Goal: Transaction & Acquisition: Purchase product/service

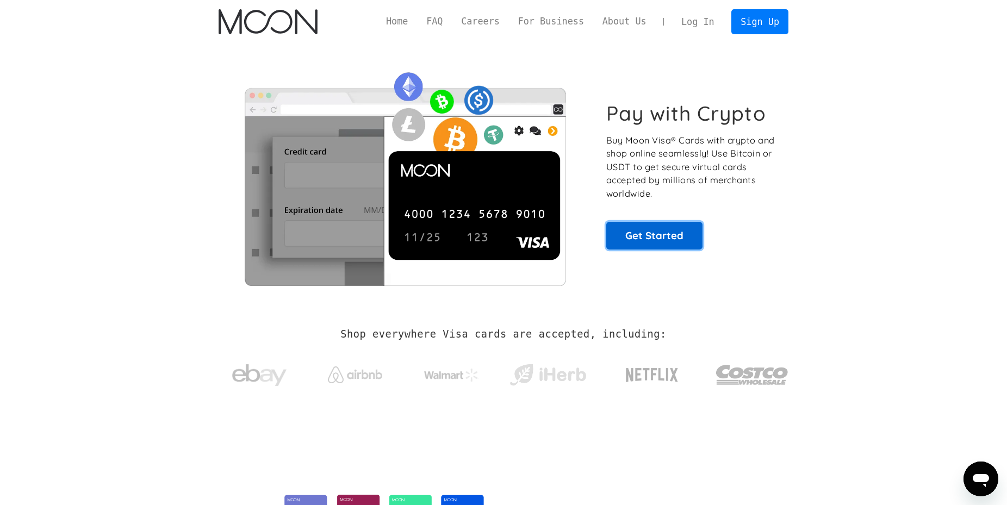
click at [639, 232] on link "Get Started" at bounding box center [654, 235] width 96 height 27
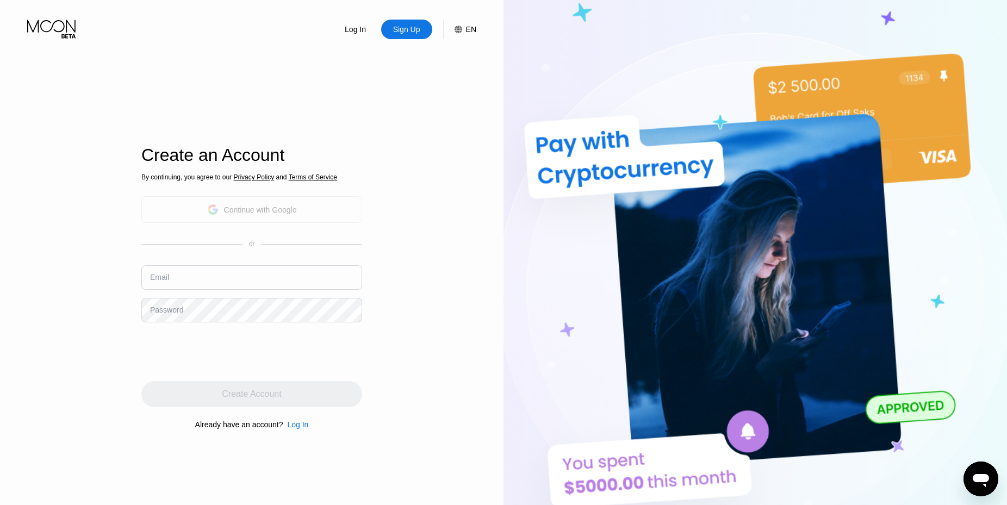
click at [282, 205] on div "Continue with Google" at bounding box center [260, 209] width 73 height 9
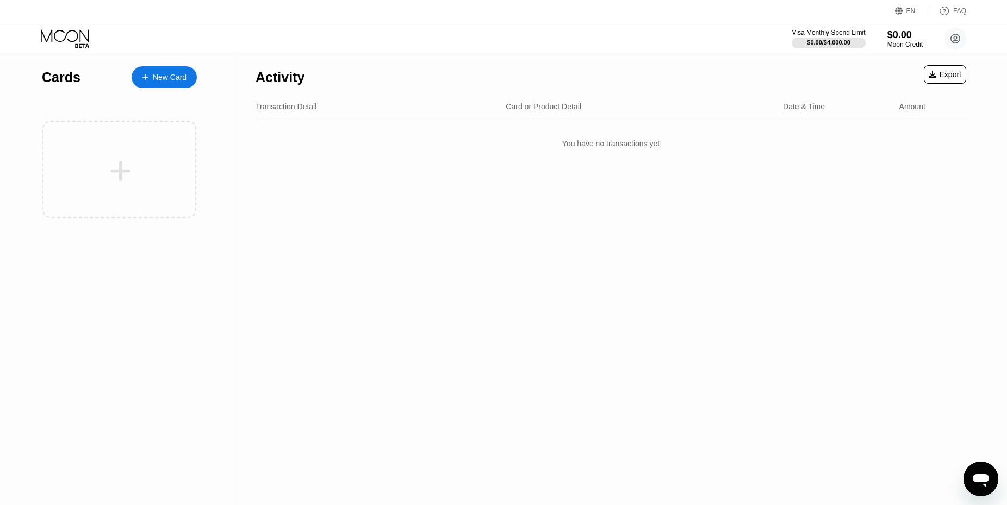
click at [413, 88] on div "Activity Export" at bounding box center [610, 74] width 710 height 38
click at [152, 78] on div at bounding box center [150, 77] width 4 height 9
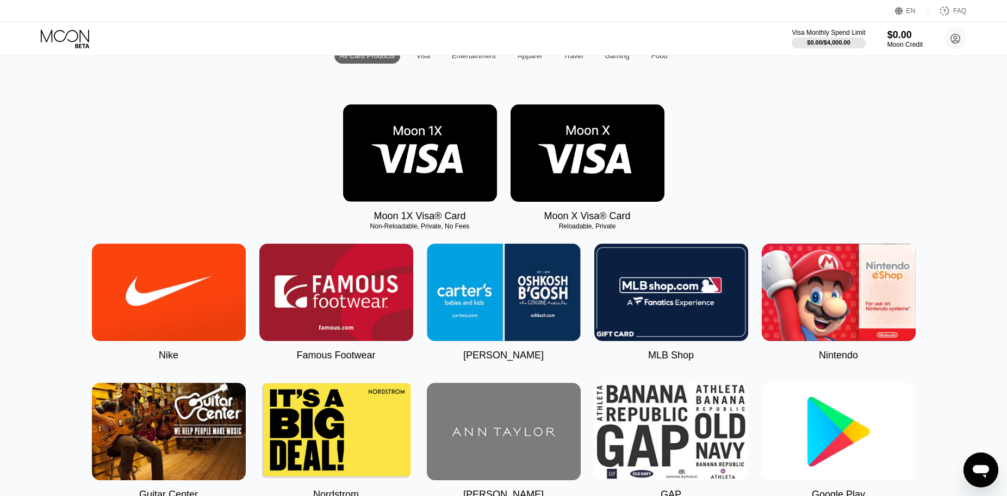
scroll to position [111, 0]
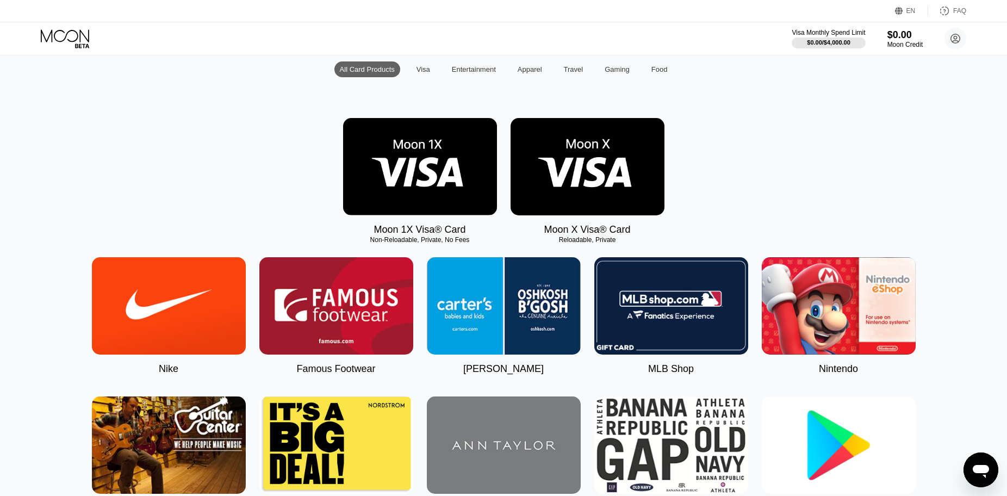
click at [427, 72] on div "Visa" at bounding box center [423, 69] width 14 height 8
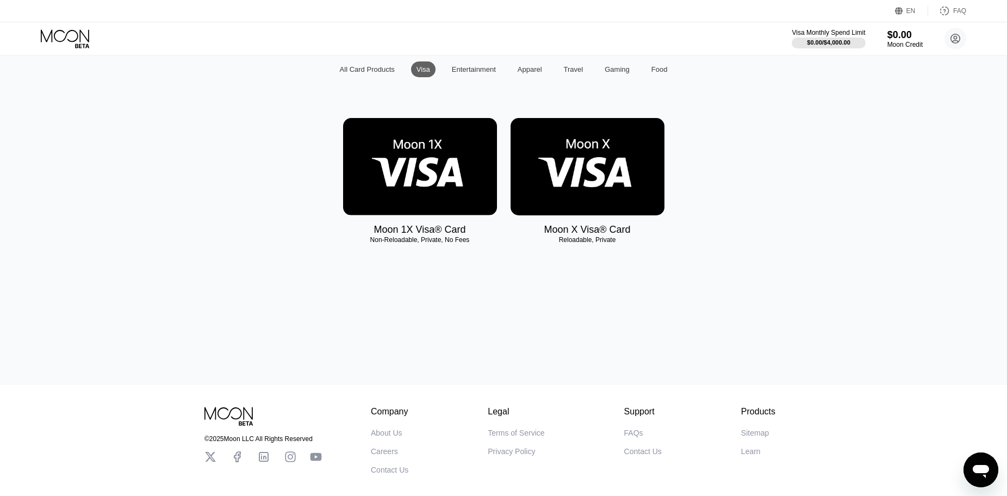
click at [480, 73] on div "Entertainment" at bounding box center [474, 69] width 44 height 8
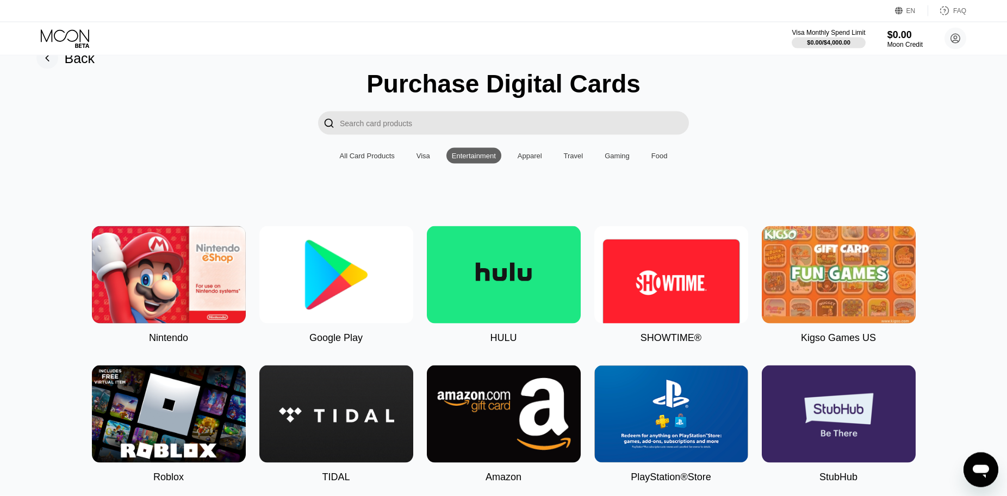
scroll to position [0, 0]
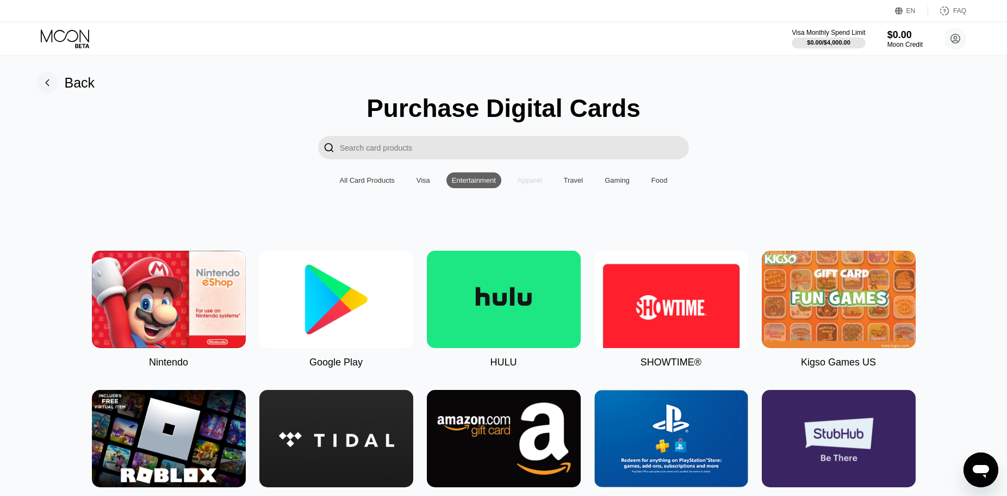
click at [527, 184] on div "Apparel" at bounding box center [529, 180] width 24 height 8
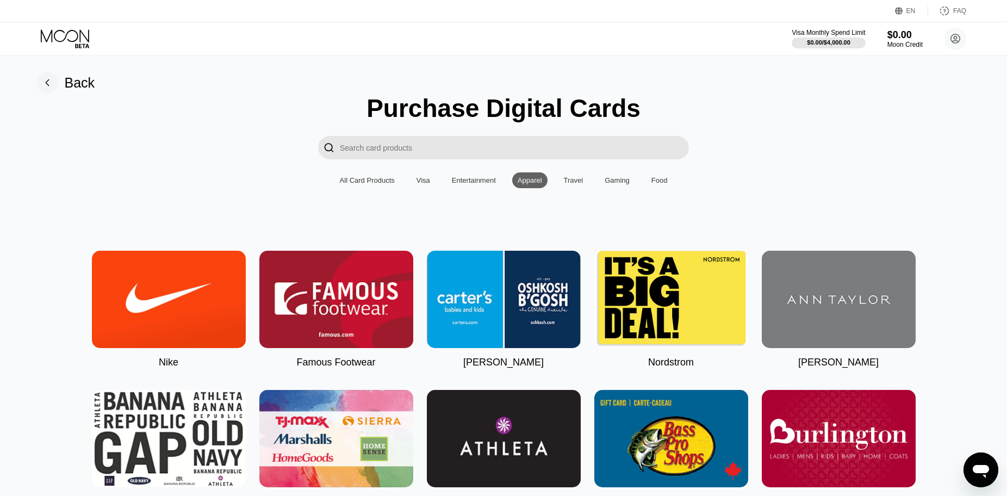
click at [570, 182] on div "Travel" at bounding box center [574, 180] width 20 height 8
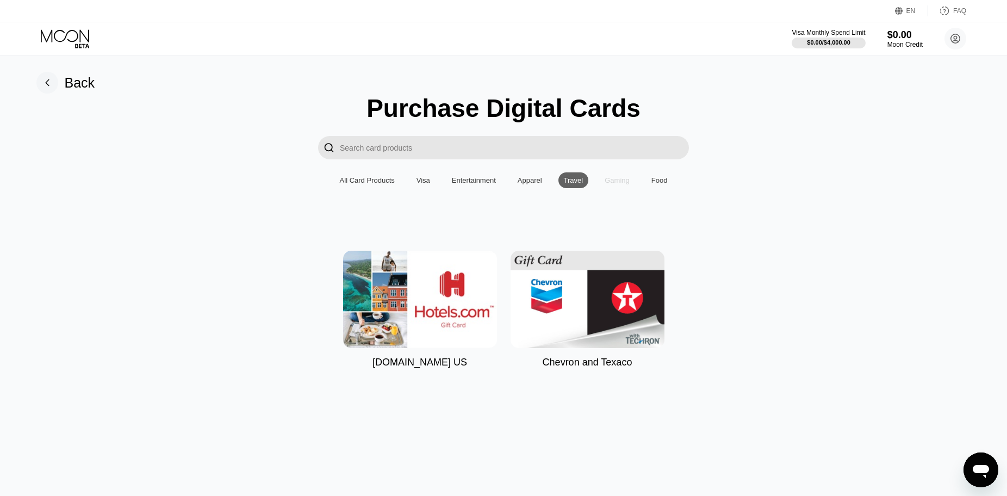
click at [630, 188] on div "Gaming" at bounding box center [617, 180] width 36 height 16
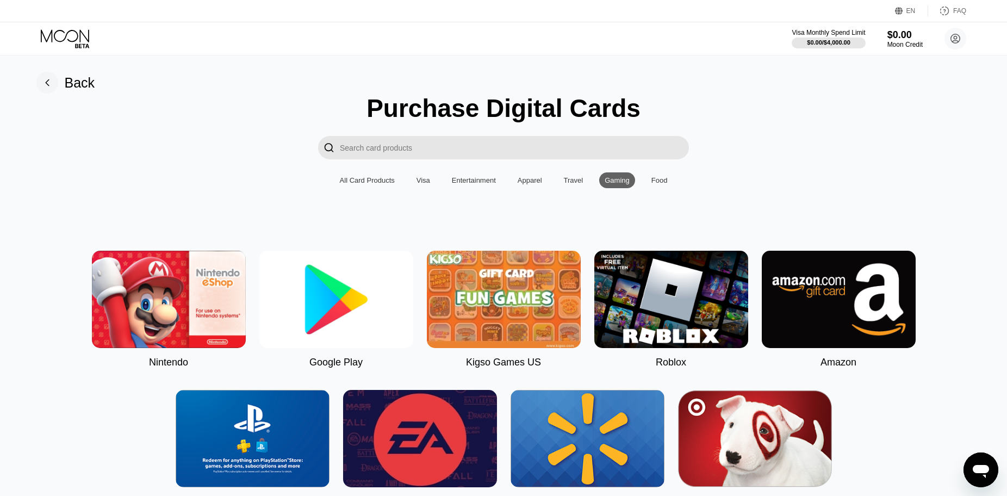
click at [661, 183] on div "Food" at bounding box center [659, 180] width 16 height 8
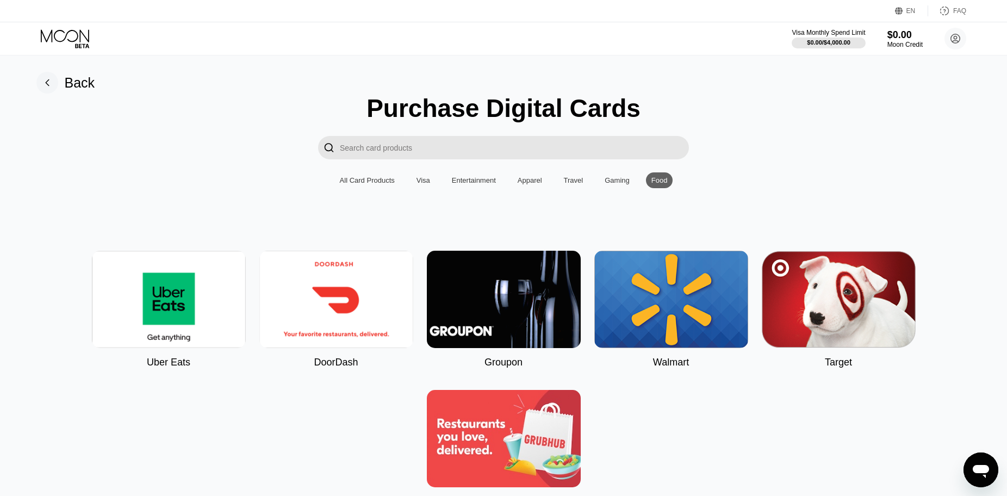
click at [414, 184] on div "Visa" at bounding box center [423, 180] width 24 height 16
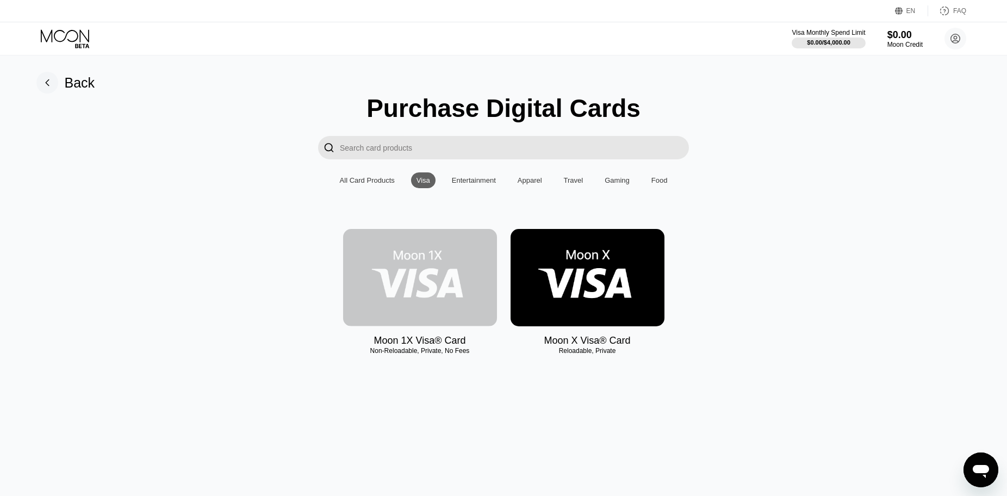
click at [405, 290] on img at bounding box center [420, 277] width 154 height 97
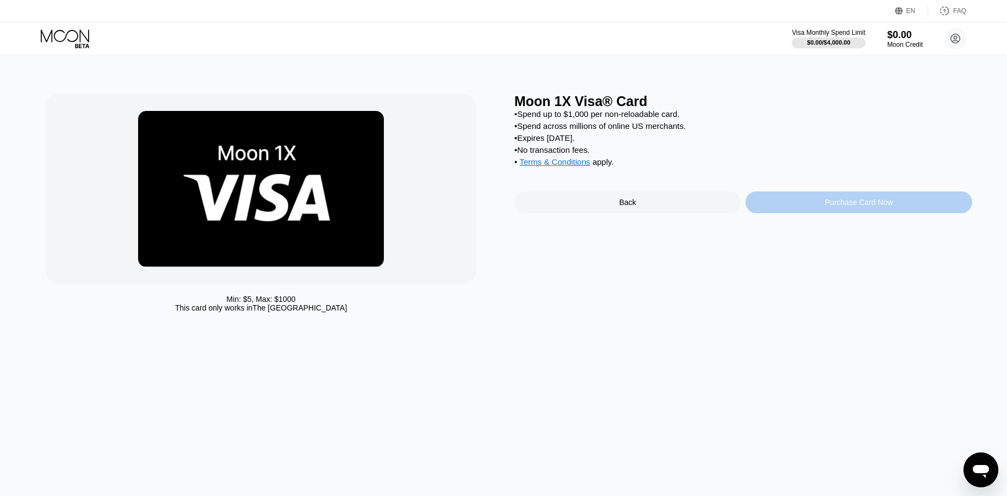
click at [875, 207] on div "Purchase Card Now" at bounding box center [859, 202] width 68 height 9
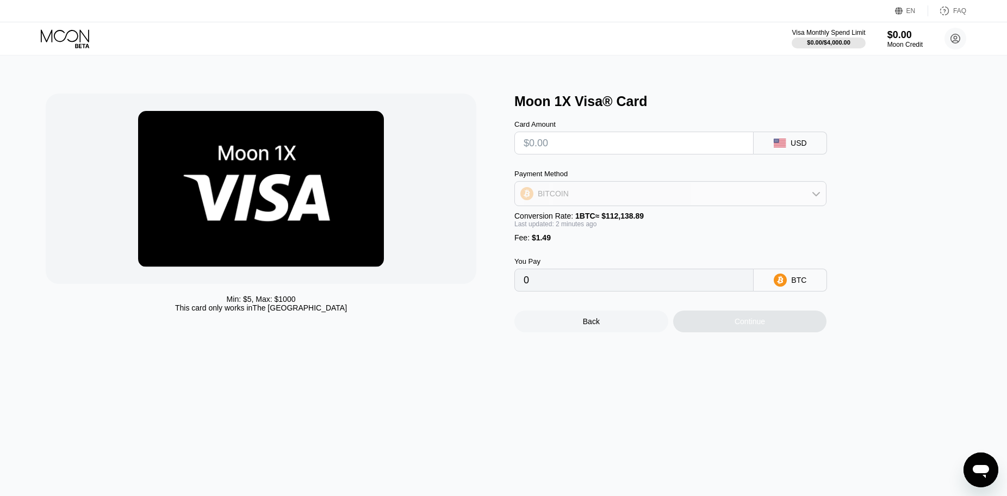
click at [798, 202] on div "BITCOIN" at bounding box center [670, 194] width 311 height 22
click at [765, 246] on div "USDT on TRON" at bounding box center [669, 247] width 305 height 22
type input "0.00"
click at [709, 152] on input "text" at bounding box center [633, 143] width 221 height 22
click at [709, 154] on input "text" at bounding box center [633, 143] width 221 height 22
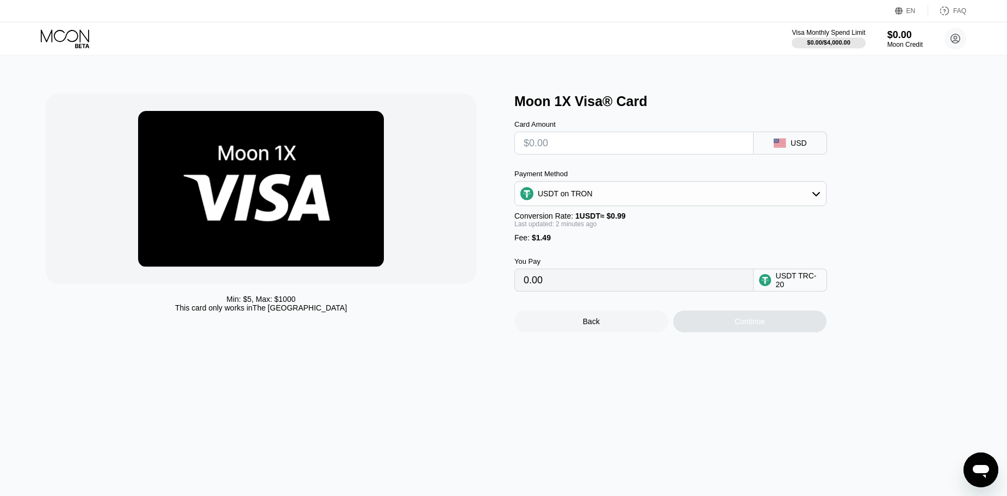
click at [283, 210] on img at bounding box center [261, 189] width 246 height 156
click at [527, 108] on div "Moon 1X Visa® Card" at bounding box center [743, 101] width 458 height 16
